Goal: Transaction & Acquisition: Purchase product/service

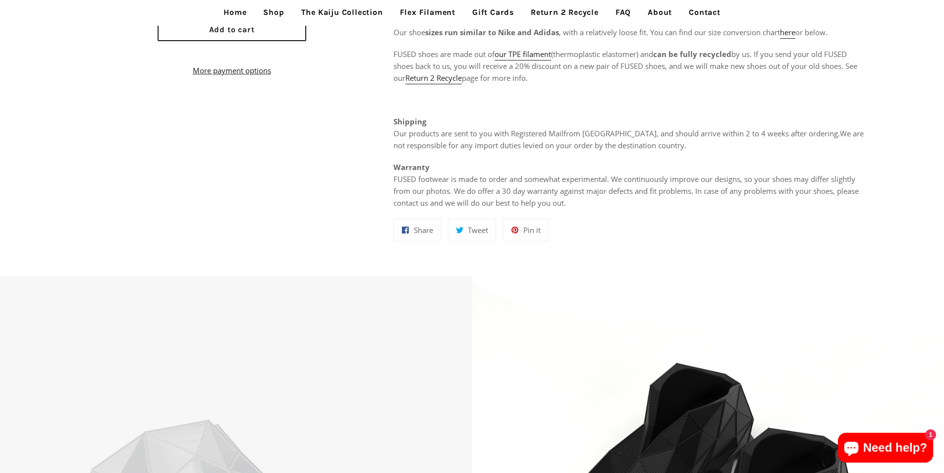
scroll to position [694, 0]
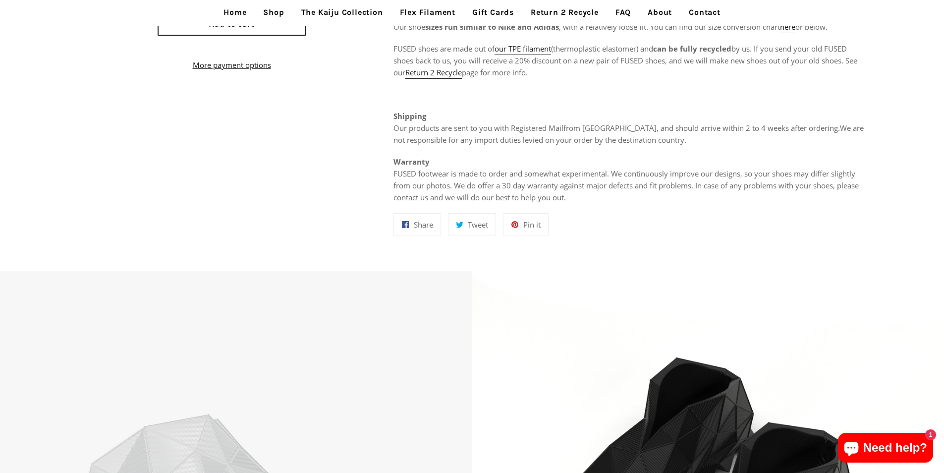
click at [277, 25] on nav "Home Shop The Kaiju Collection Flex Filament Gift Cards Return 2 Recycle FAQ Ab…" at bounding box center [472, 13] width 944 height 26
click at [300, 25] on nav "Home Shop The Kaiju Collection Flex Filament Gift Cards Return 2 Recycle FAQ Ab…" at bounding box center [472, 13] width 944 height 26
click at [273, 18] on link "Shop" at bounding box center [274, 12] width 36 height 25
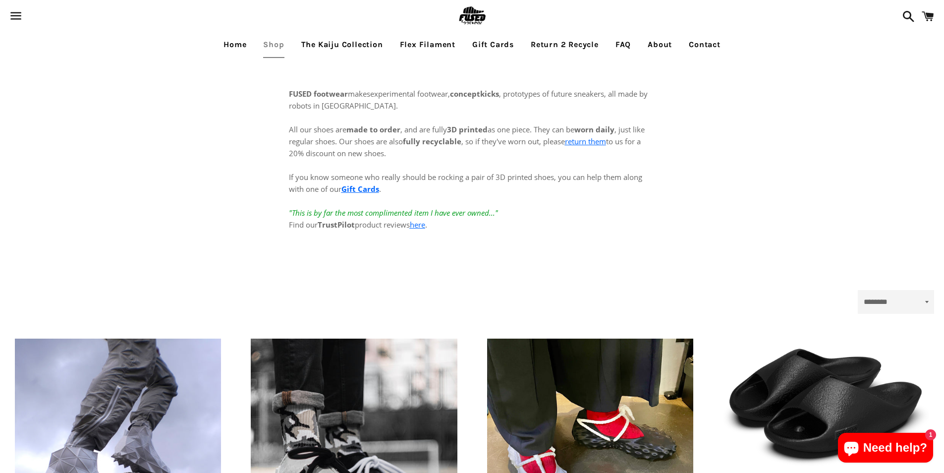
scroll to position [198, 0]
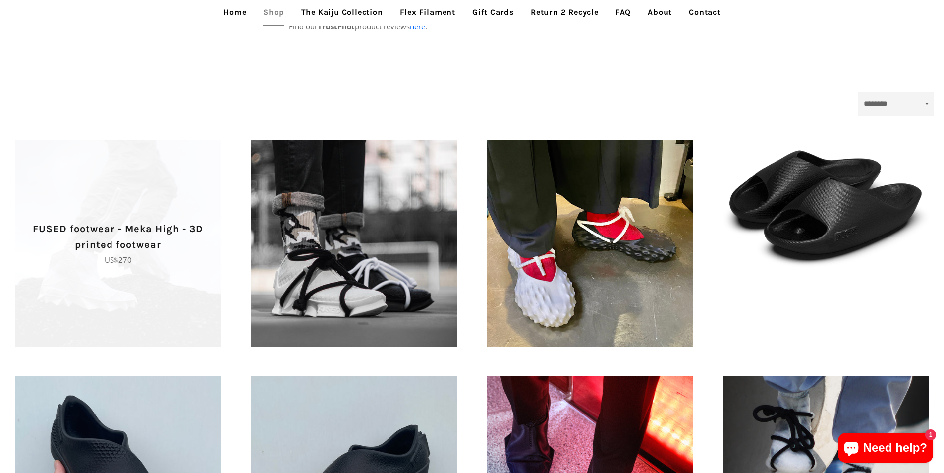
click at [207, 342] on span "FUSED footwear - Meka High - 3D printed footwear Regular price US$270" at bounding box center [118, 243] width 206 height 206
